Goal: Task Accomplishment & Management: Manage account settings

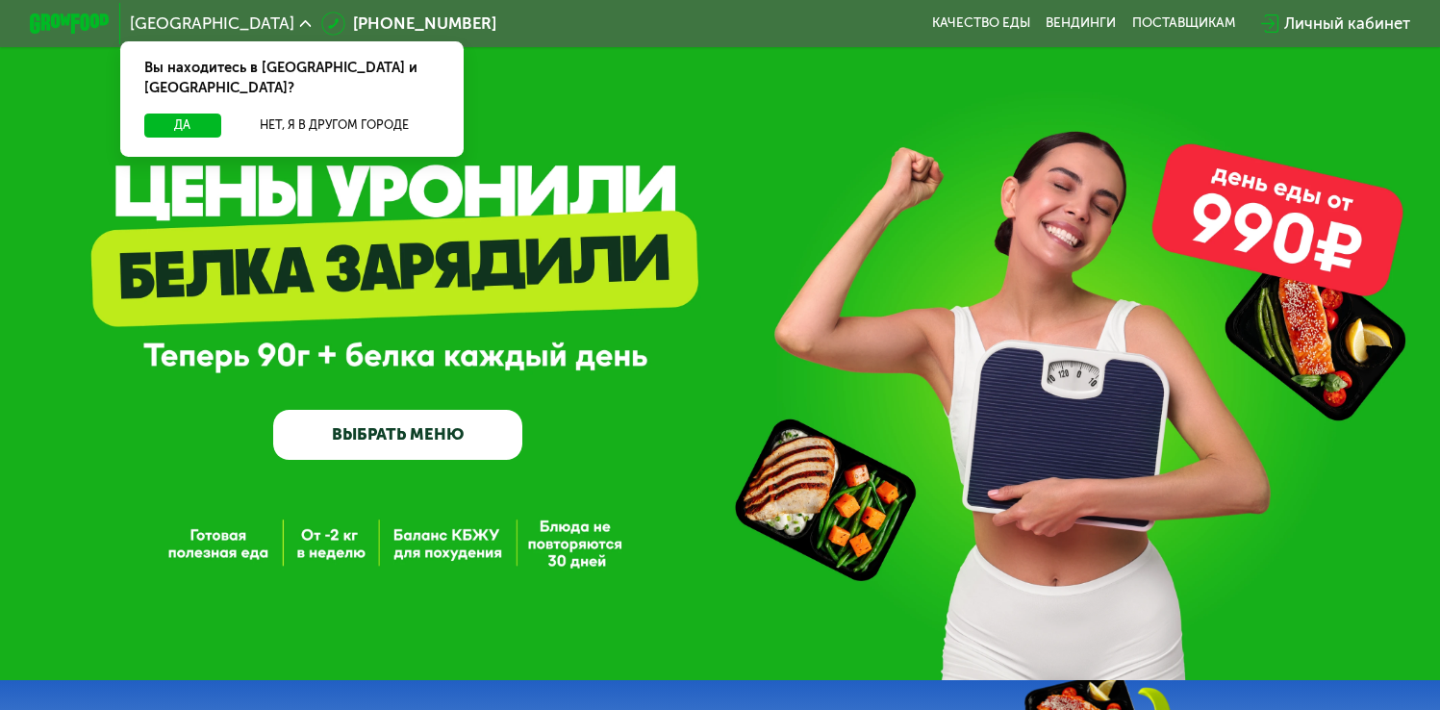
click at [1346, 26] on div "Личный кабинет" at bounding box center [1347, 24] width 126 height 24
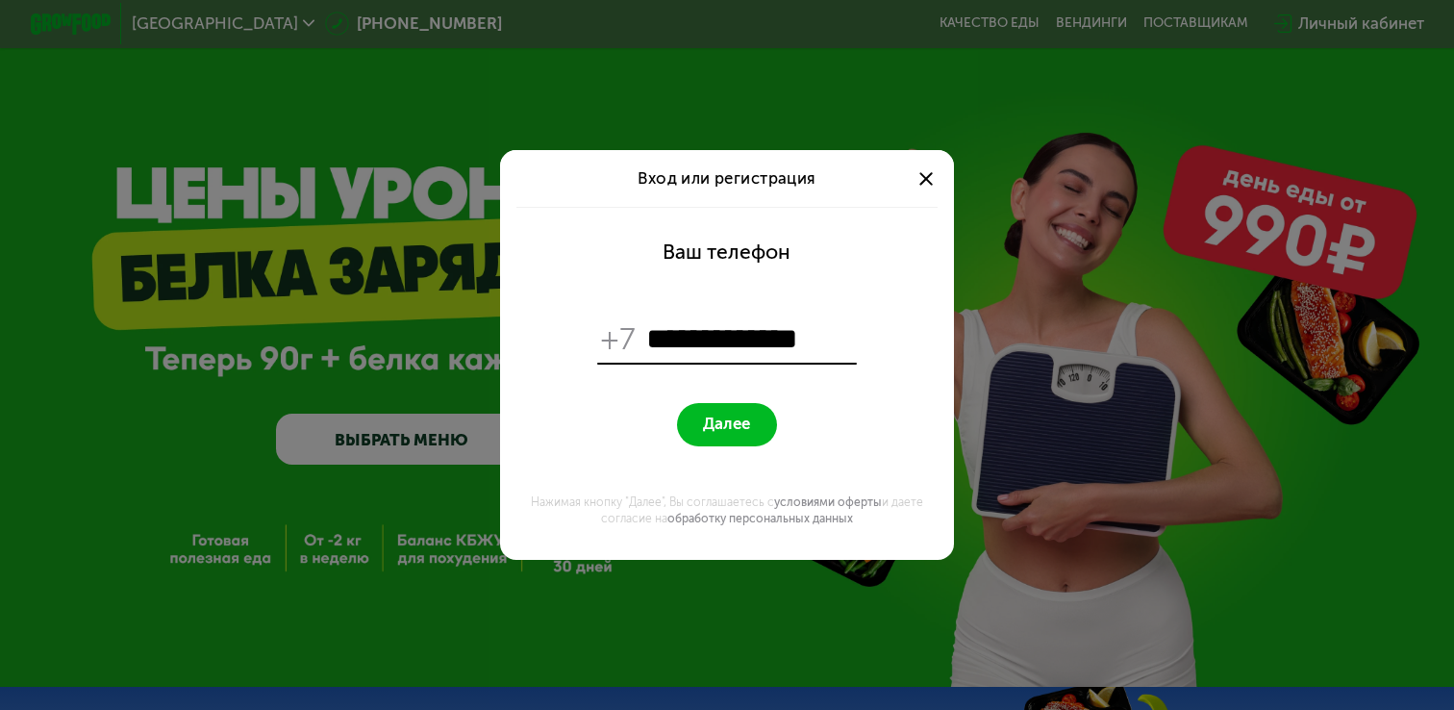
type input "**********"
click at [709, 424] on span "Далее" at bounding box center [726, 424] width 47 height 19
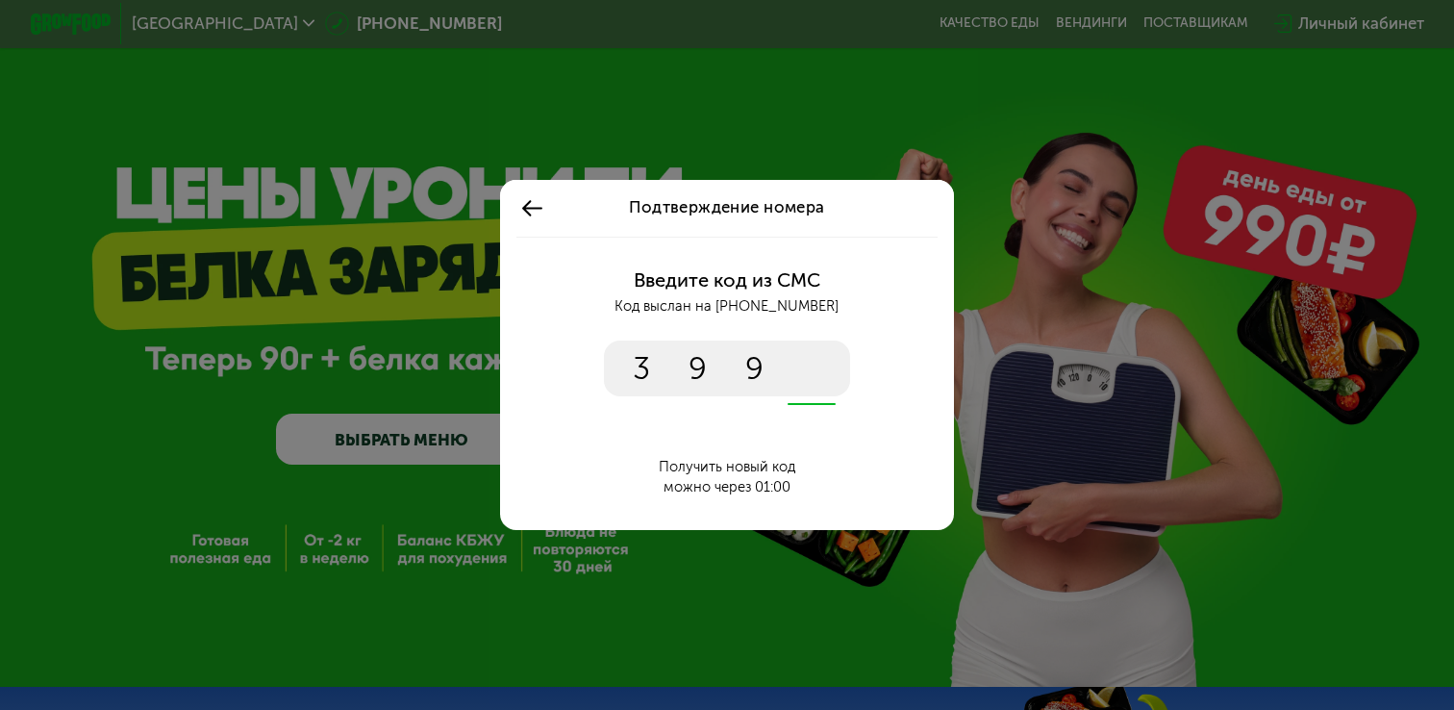
type input "****"
